Goal: Submit feedback/report problem

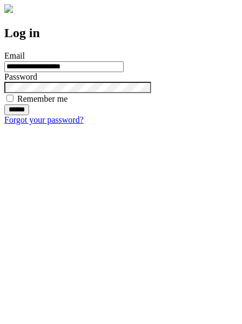
type input "**********"
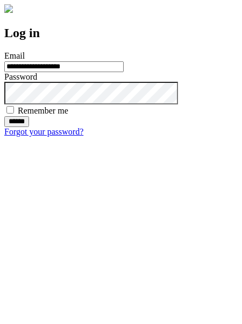
click at [29, 127] on input "******" at bounding box center [16, 121] width 25 height 11
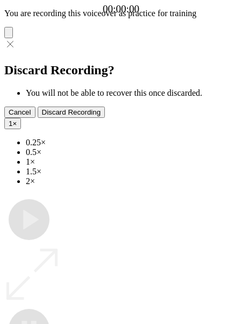
type input "**********"
